Goal: Task Accomplishment & Management: Manage account settings

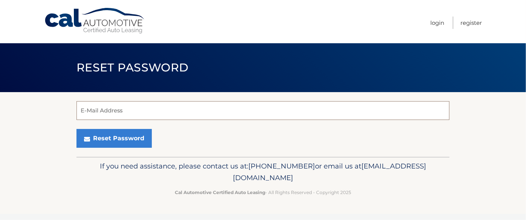
click at [145, 111] on input "E-Mail Address" at bounding box center [262, 110] width 373 height 19
type input "cmvojt@gmail.com"
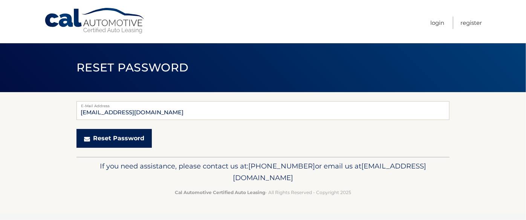
click at [113, 142] on button "Reset Password" at bounding box center [113, 138] width 75 height 19
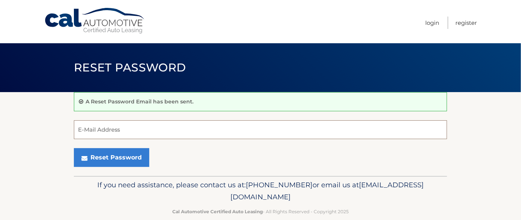
click at [111, 133] on input "E-Mail Address" at bounding box center [260, 130] width 373 height 19
click at [95, 134] on input "E-Mail Address" at bounding box center [260, 130] width 373 height 19
type input "[EMAIL_ADDRESS][DOMAIN_NAME]"
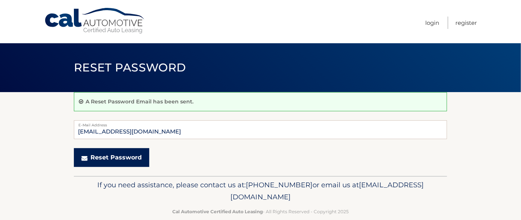
click at [119, 157] on button "Reset Password" at bounding box center [111, 157] width 75 height 19
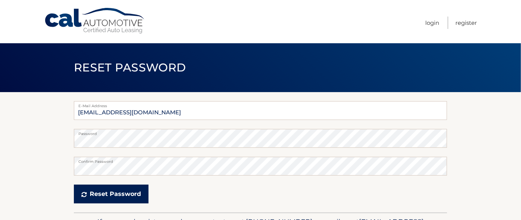
click at [114, 192] on button "Reset Password" at bounding box center [111, 194] width 75 height 19
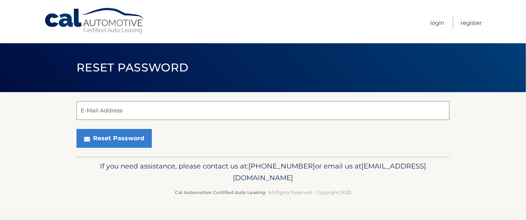
click at [108, 109] on input "E-Mail Address" at bounding box center [262, 110] width 373 height 19
type input "cmvojt@gmail.com"
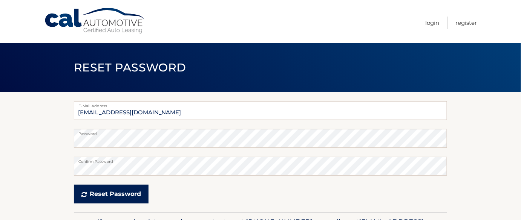
click at [95, 194] on button "Reset Password" at bounding box center [111, 194] width 75 height 19
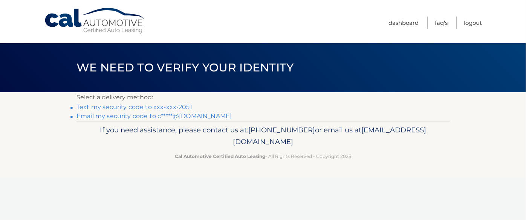
click at [110, 116] on link "Email my security code to c*****@[DOMAIN_NAME]" at bounding box center [153, 116] width 155 height 7
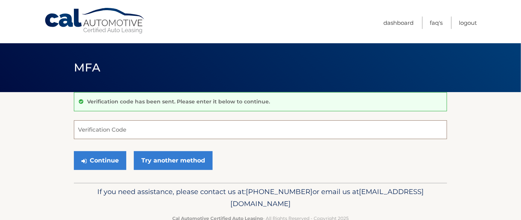
click at [106, 128] on input "Verification Code" at bounding box center [260, 130] width 373 height 19
paste input "477700"
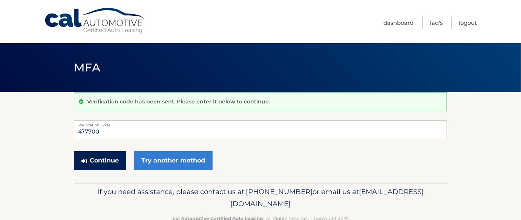
click at [94, 160] on button "Continue" at bounding box center [100, 160] width 52 height 19
type input "477700"
click at [103, 160] on button "Continue" at bounding box center [100, 160] width 52 height 19
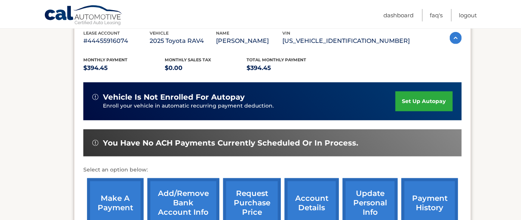
scroll to position [137, 0]
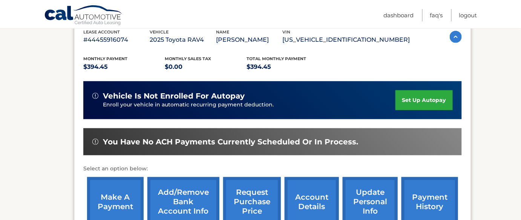
click at [421, 98] on link "set up autopay" at bounding box center [423, 100] width 57 height 20
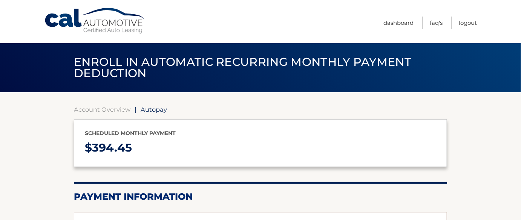
select select "ZjZkMWNiOTEtYjZlMy00ZDcwLTlhMmItMzc5ODE2MDM2N2Q0"
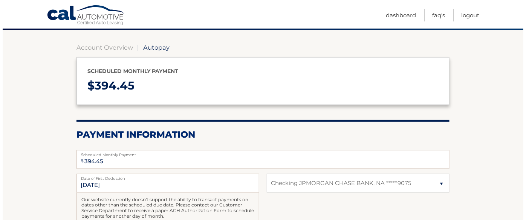
scroll to position [137, 0]
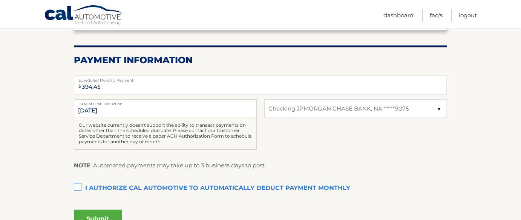
click at [78, 188] on label "I authorize cal automotive to automatically deduct payment monthly This checkbo…" at bounding box center [260, 188] width 373 height 15
click at [0, 0] on input "I authorize cal automotive to automatically deduct payment monthly This checkbo…" at bounding box center [0, 0] width 0 height 0
click at [440, 105] on select "Select Bank Account Checking JPMORGAN CHASE BANK, NA *****9075" at bounding box center [355, 108] width 183 height 19
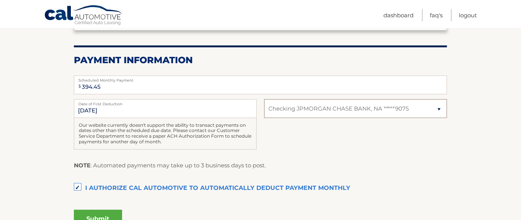
drag, startPoint x: 440, startPoint y: 105, endPoint x: 441, endPoint y: 99, distance: 6.4
click at [440, 105] on select "Select Bank Account Checking JPMORGAN CHASE BANK, NA *****9075" at bounding box center [355, 108] width 183 height 19
click at [106, 214] on button "Submit" at bounding box center [98, 219] width 48 height 18
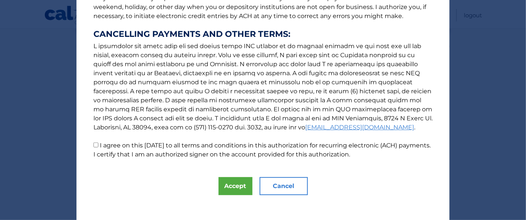
scroll to position [136, 0]
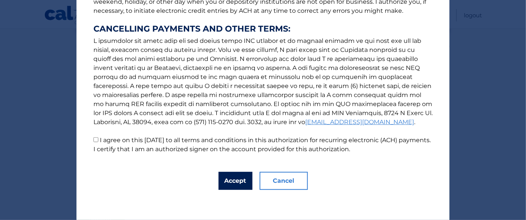
click at [233, 179] on button "Accept" at bounding box center [235, 181] width 34 height 18
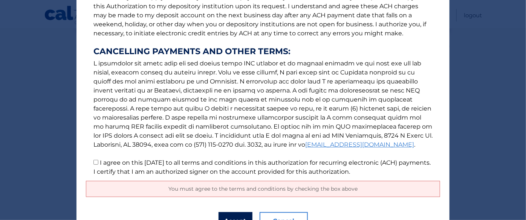
scroll to position [101, 0]
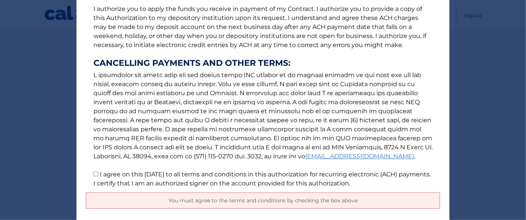
click at [93, 174] on input "I agree on this 09/09/2025 to all terms and conditions in this authorization fo…" at bounding box center [95, 174] width 5 height 5
checkbox input "true"
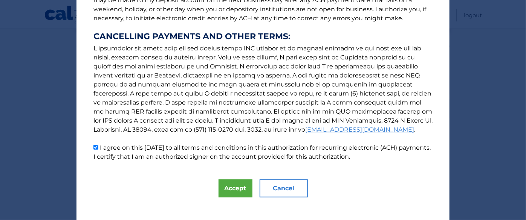
scroll to position [136, 0]
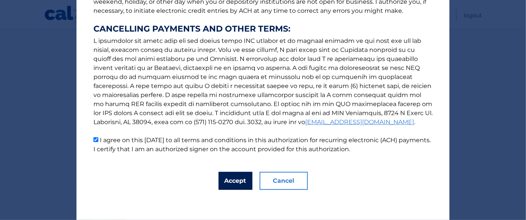
click at [229, 179] on button "Accept" at bounding box center [235, 181] width 34 height 18
